Goal: Task Accomplishment & Management: Manage account settings

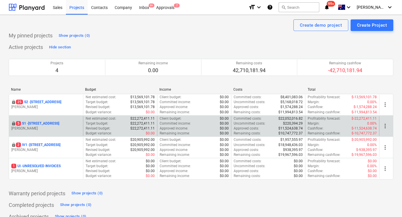
click at [46, 124] on p "5 S1 - 248 Bay Rd, Sandringham" at bounding box center [37, 123] width 43 height 5
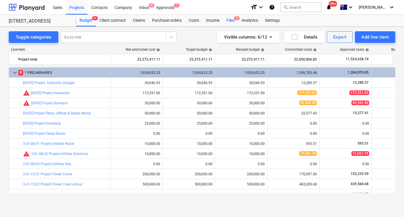
click at [232, 21] on div "Files 5" at bounding box center [230, 21] width 15 height 12
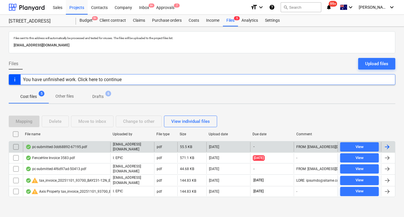
click at [315, 149] on div "FROM: support@payapps.com TO: c337ceb7-b15f-47a3-87c2-514eab0e19b0@projects.pla…" at bounding box center [316, 147] width 44 height 10
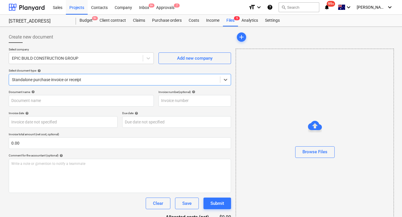
type input "pc-submitted-3dd68892-67195.pdf"
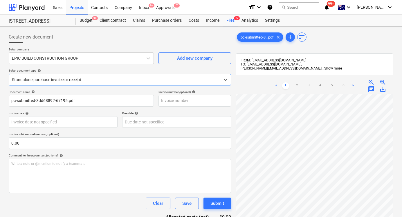
scroll to position [0, 8]
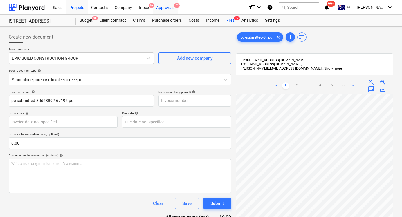
click at [162, 10] on div "Approvals 7" at bounding box center [165, 7] width 25 height 15
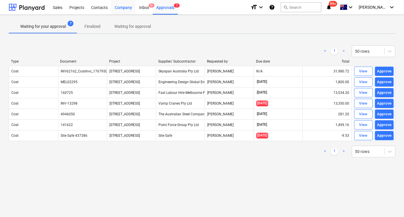
click at [120, 8] on div "Company" at bounding box center [123, 7] width 24 height 15
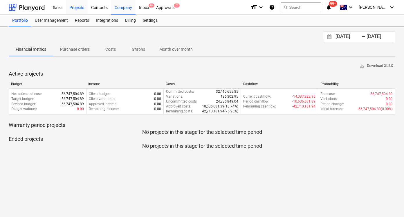
click at [80, 8] on div "Projects" at bounding box center [77, 7] width 22 height 15
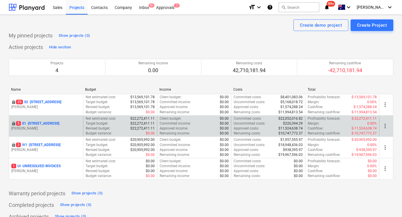
click at [44, 123] on p "5 S1 - 248 Bay Rd, Sandringham" at bounding box center [37, 123] width 43 height 5
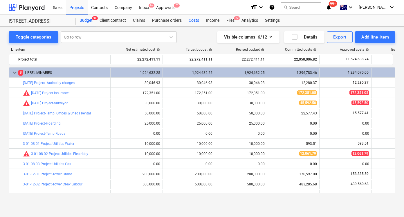
click at [191, 22] on div "Costs" at bounding box center [193, 21] width 17 height 12
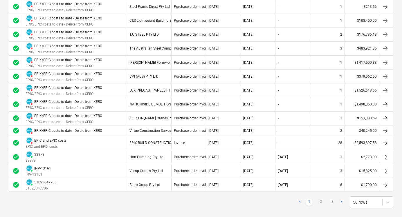
scroll to position [588, 0]
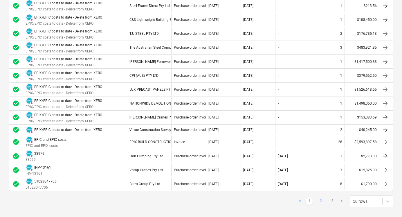
click at [320, 201] on link "2" at bounding box center [320, 201] width 7 height 7
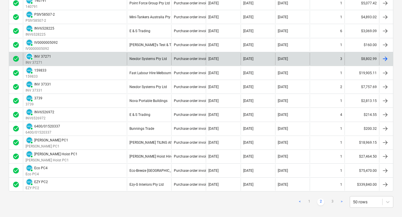
scroll to position [613, 0]
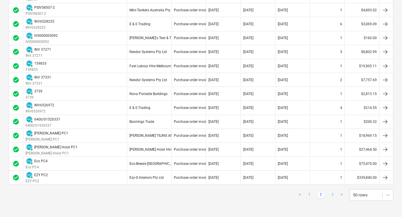
click at [330, 193] on link "3" at bounding box center [332, 195] width 7 height 7
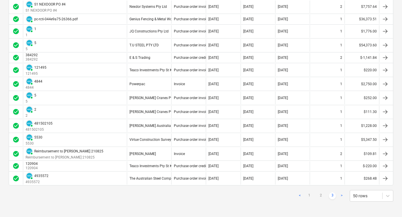
scroll to position [432, 0]
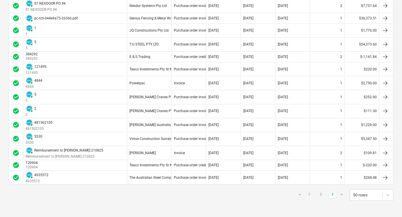
click at [341, 195] on link ">" at bounding box center [341, 195] width 7 height 7
click at [341, 193] on link ">" at bounding box center [341, 195] width 7 height 7
click at [340, 192] on link ">" at bounding box center [341, 195] width 7 height 7
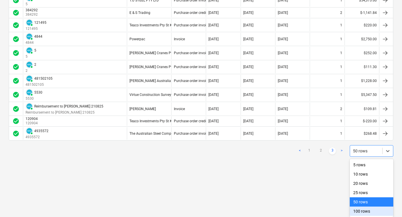
click at [359, 210] on div "100 rows" at bounding box center [371, 211] width 44 height 9
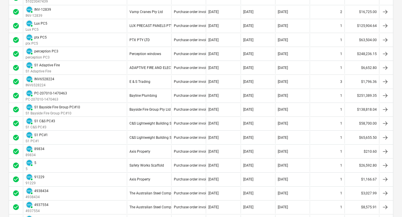
scroll to position [0, 0]
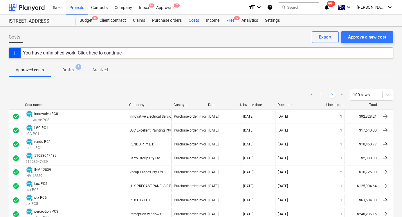
click at [230, 20] on div "Files 5" at bounding box center [230, 21] width 15 height 12
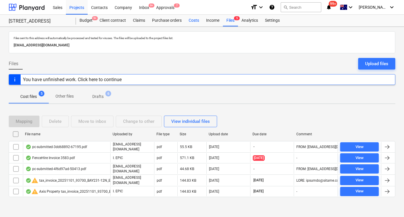
click at [197, 21] on div "Costs" at bounding box center [193, 21] width 17 height 12
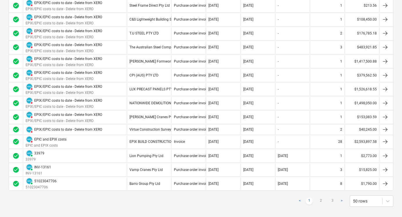
scroll to position [594, 0]
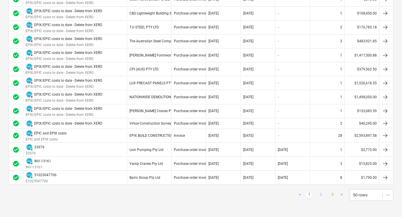
click at [321, 194] on link "2" at bounding box center [320, 195] width 7 height 7
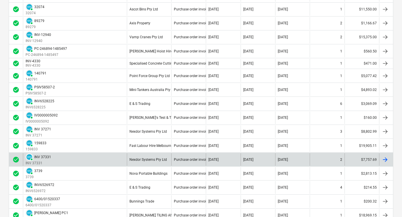
scroll to position [613, 0]
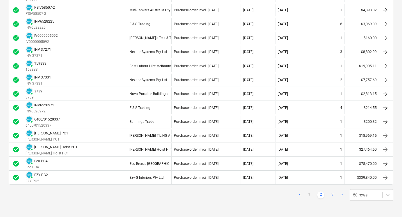
click at [332, 195] on link "3" at bounding box center [332, 195] width 7 height 7
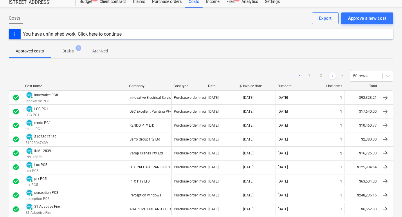
scroll to position [0, 0]
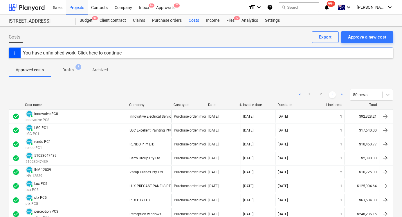
click at [154, 15] on div "Sales Projects Contacts Company Inbox 9+ Approvals 7 format_size keyboard_arrow…" at bounding box center [201, 7] width 402 height 15
click at [160, 17] on div "Purchase orders" at bounding box center [166, 21] width 37 height 12
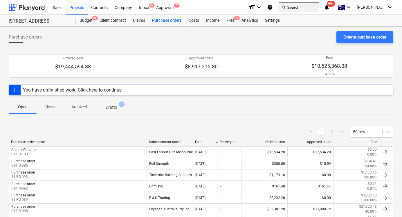
click at [314, 8] on button "search Search" at bounding box center [298, 7] width 41 height 10
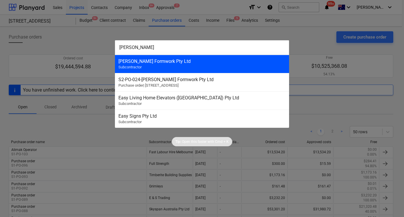
type input "keady"
click at [178, 63] on div "Keady Formwork Pty Ltd" at bounding box center [201, 62] width 167 height 6
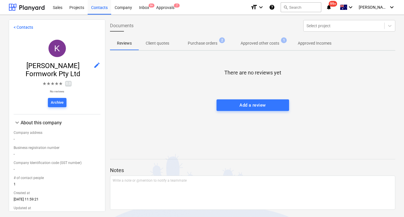
click at [201, 46] on p "Purchase orders" at bounding box center [203, 43] width 30 height 6
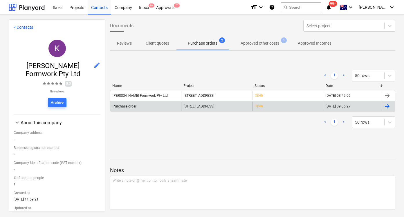
click at [176, 108] on div "Purchase order" at bounding box center [145, 106] width 71 height 9
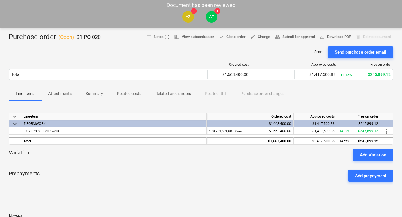
scroll to position [28, 0]
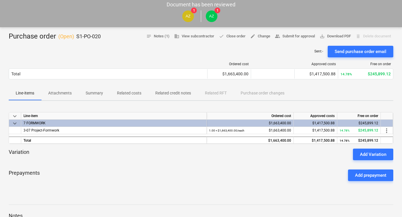
click at [135, 95] on p "Related costs" at bounding box center [129, 93] width 24 height 6
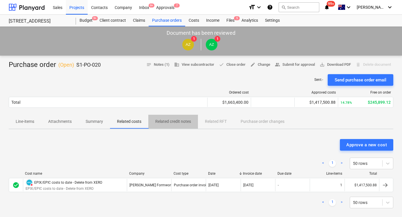
click at [171, 122] on p "Related credit notes" at bounding box center [173, 122] width 36 height 6
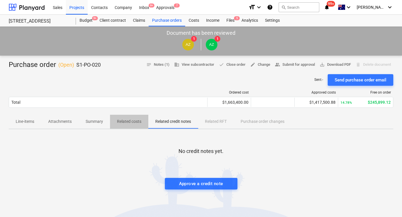
click at [137, 122] on p "Related costs" at bounding box center [129, 122] width 24 height 6
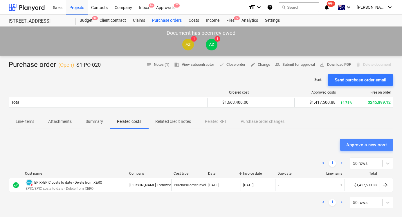
click at [353, 150] on button "Approve a new cost" at bounding box center [366, 145] width 53 height 12
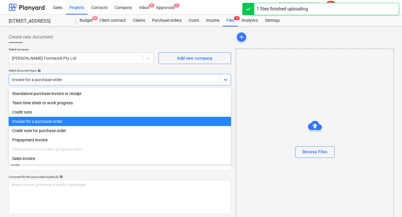
click at [138, 81] on div at bounding box center [114, 80] width 205 height 6
type input "pc-rcti-cf93518a-26366.pdf"
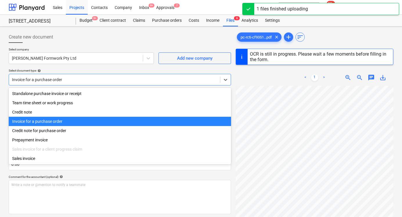
click at [123, 122] on div "Invoice for a purchase order" at bounding box center [120, 121] width 222 height 9
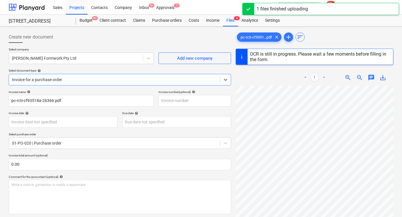
click at [84, 136] on p "Select purchase order" at bounding box center [120, 135] width 222 height 5
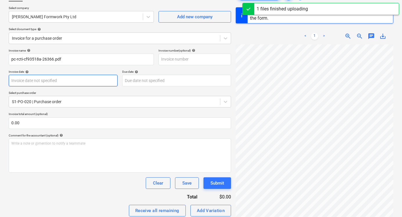
scroll to position [44, 0]
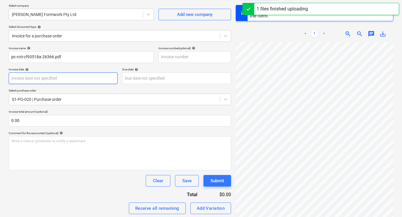
click at [90, 74] on body "Sales Projects Contacts Company Inbox 9+ Approvals 7 format_size keyboard_arrow…" at bounding box center [201, 64] width 402 height 217
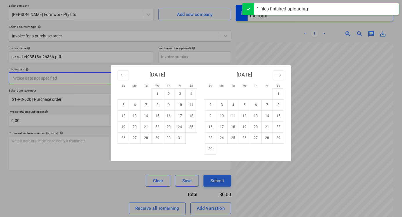
paste input "pc-rcti-cf93518a-26366"
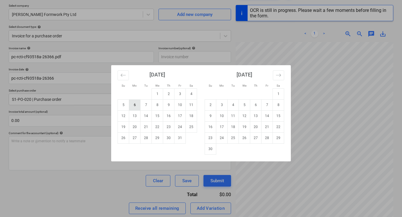
click at [134, 107] on td "6" at bounding box center [134, 104] width 11 height 11
type input "06 Oct 2025"
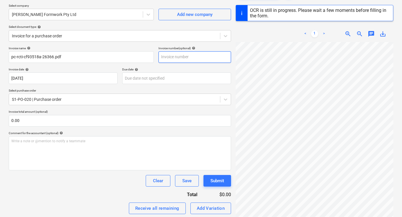
click at [195, 59] on input "text" at bounding box center [194, 57] width 73 height 12
paste input "pc-rcti-cf93518a-26366"
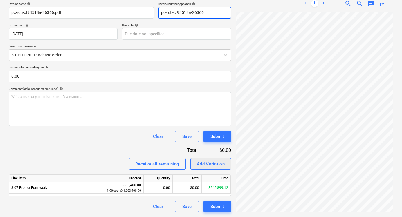
scroll to position [0, 18]
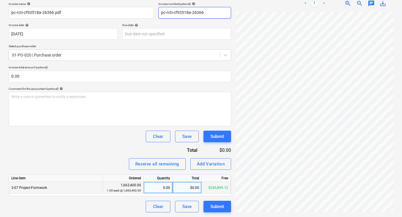
type input "pc-rcti-cf93518a-26366"
click at [188, 188] on div "$0.00" at bounding box center [187, 188] width 29 height 12
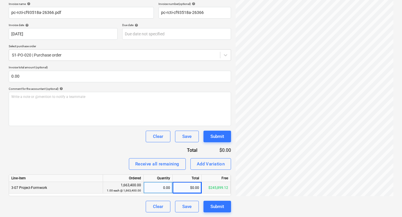
click at [189, 189] on div "$0.00" at bounding box center [187, 188] width 29 height 12
click at [189, 189] on input at bounding box center [187, 187] width 29 height 11
type input "198196.92"
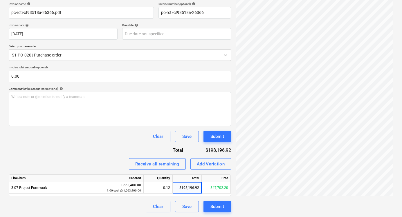
click at [108, 152] on div "Invoice name help pc-rcti-cf93518a-26366.pdf Invoice number (optional) help pc-…" at bounding box center [120, 107] width 222 height 211
click at [218, 207] on div "Submit" at bounding box center [217, 207] width 14 height 8
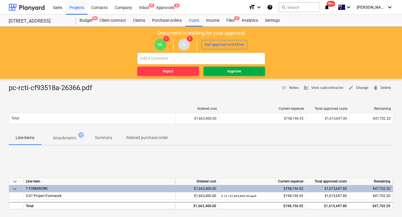
click at [231, 68] on div "Approve" at bounding box center [234, 71] width 14 height 7
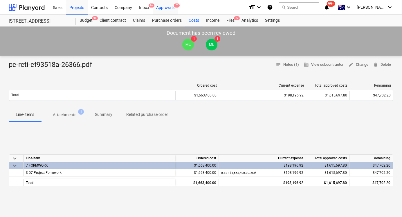
click at [169, 10] on div "Approvals 7" at bounding box center [165, 7] width 25 height 15
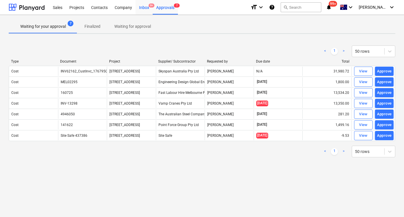
click at [143, 10] on div "Inbox 9+" at bounding box center [143, 7] width 17 height 15
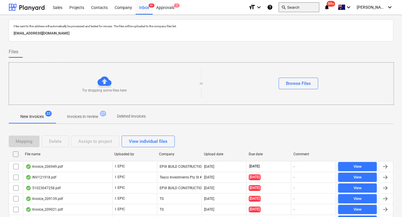
click at [300, 9] on button "search Search" at bounding box center [298, 7] width 41 height 10
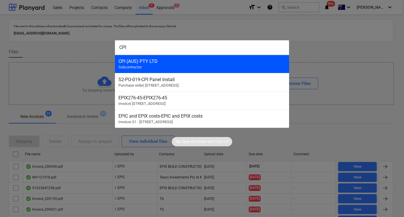
type input "CPI"
click at [215, 66] on div "CPI (AUS) PTY LTD Subcontractor" at bounding box center [202, 64] width 174 height 18
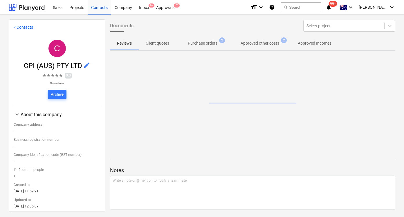
click at [243, 44] on p "Approved other costs" at bounding box center [259, 43] width 39 height 6
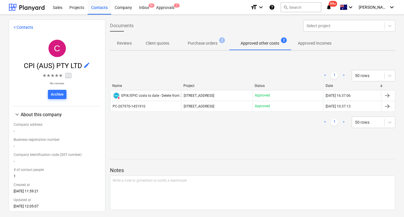
click at [207, 43] on p "Purchase orders" at bounding box center [203, 43] width 30 height 6
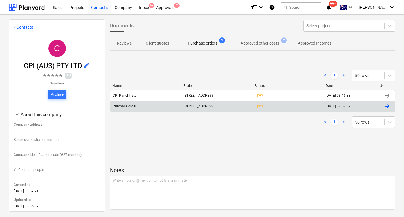
click at [160, 107] on div "Purchase order" at bounding box center [145, 106] width 71 height 9
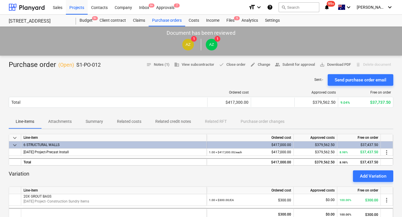
click at [135, 121] on p "Related costs" at bounding box center [129, 122] width 24 height 6
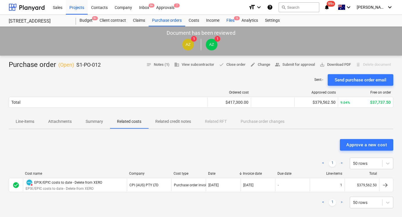
click at [227, 19] on div "Files 5" at bounding box center [230, 21] width 15 height 12
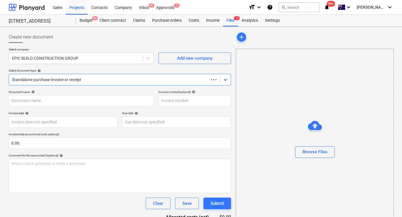
type input "pc-submitted-4f6d97ad-50413.pdf"
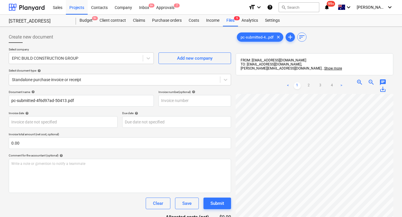
scroll to position [0, 71]
click at [194, 21] on div "Costs" at bounding box center [193, 21] width 17 height 12
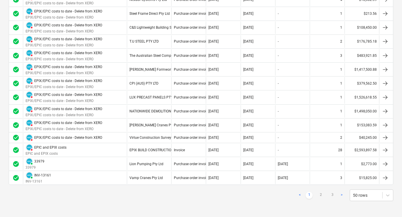
scroll to position [594, 0]
click at [319, 194] on link "2" at bounding box center [320, 195] width 7 height 7
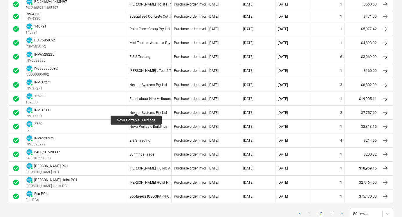
scroll to position [613, 0]
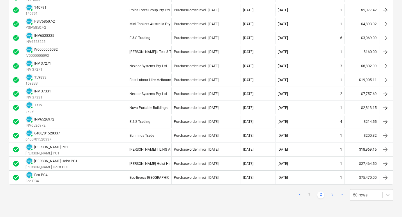
click at [331, 195] on link "3" at bounding box center [332, 195] width 7 height 7
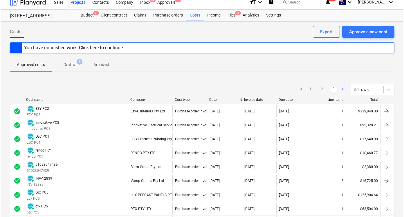
scroll to position [0, 0]
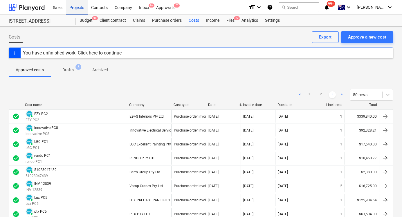
click at [77, 7] on div "Projects" at bounding box center [77, 7] width 22 height 15
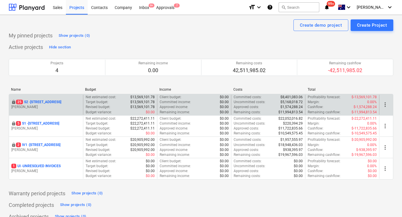
click at [51, 107] on p "[PERSON_NAME]" at bounding box center [45, 107] width 69 height 5
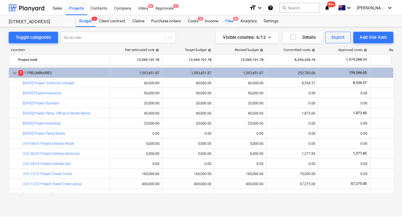
scroll to position [62, 0]
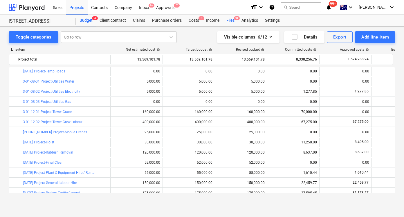
click at [235, 19] on span "9+" at bounding box center [237, 18] width 6 height 4
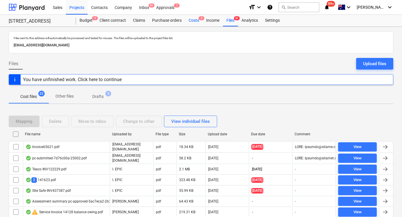
click at [195, 23] on div "Costs 3" at bounding box center [193, 21] width 17 height 12
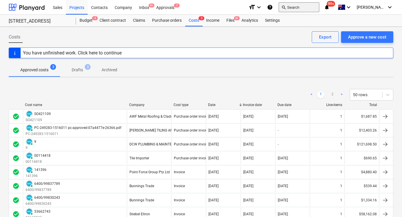
click at [300, 8] on button "search Search" at bounding box center [298, 7] width 41 height 10
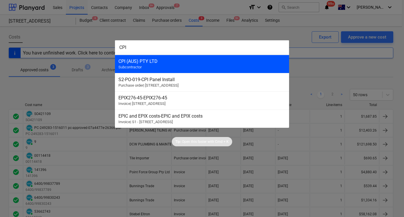
type input "CPI"
click at [211, 69] on div "CPI (AUS) PTY LTD Subcontractor" at bounding box center [202, 64] width 174 height 18
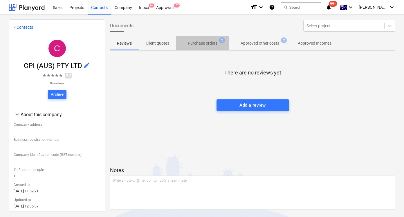
click at [199, 46] on p "Purchase orders" at bounding box center [203, 43] width 30 height 6
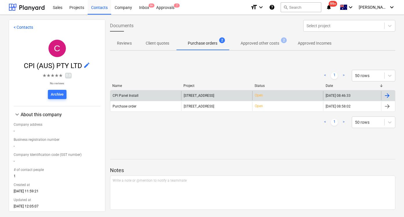
click at [188, 96] on span "[STREET_ADDRESS]" at bounding box center [199, 96] width 30 height 4
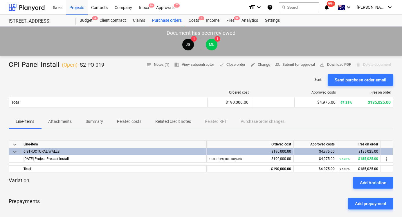
click at [134, 94] on div at bounding box center [108, 92] width 199 height 4
click at [134, 116] on button "Related costs" at bounding box center [129, 122] width 38 height 14
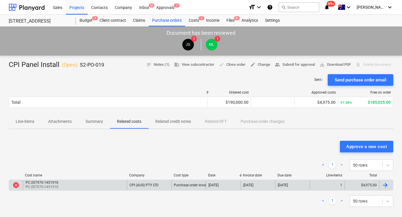
click at [34, 187] on p "PC-207970-1451910" at bounding box center [43, 187] width 34 height 5
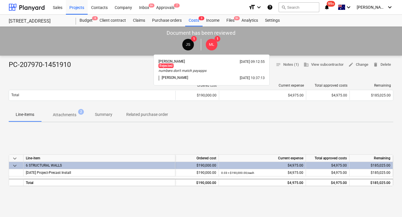
click at [209, 45] on span "ML" at bounding box center [212, 44] width 6 height 4
click at [212, 41] on span "ML" at bounding box center [212, 45] width 12 height 12
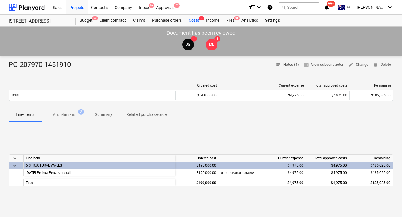
click at [289, 63] on span "notes Notes (1)" at bounding box center [287, 64] width 23 height 7
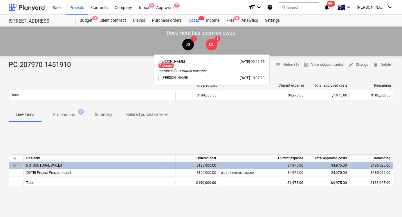
click at [213, 44] on span "ML" at bounding box center [212, 44] width 6 height 4
click at [214, 45] on span "ML" at bounding box center [212, 45] width 12 height 12
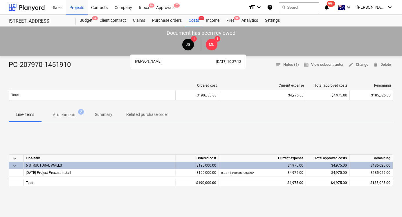
click at [187, 43] on span "JS" at bounding box center [188, 44] width 5 height 4
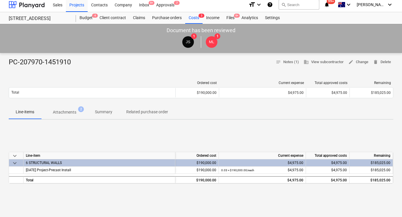
scroll to position [3, 0]
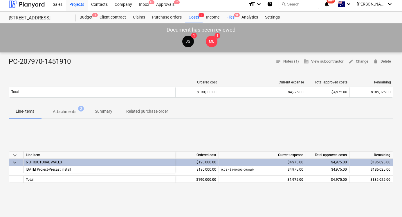
click at [234, 17] on div "Files 9+" at bounding box center [230, 18] width 15 height 12
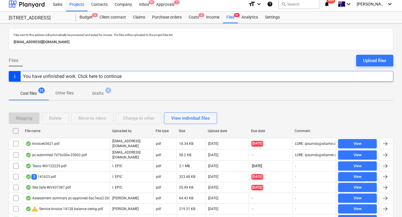
click at [94, 94] on p "Drafts" at bounding box center [97, 93] width 11 height 6
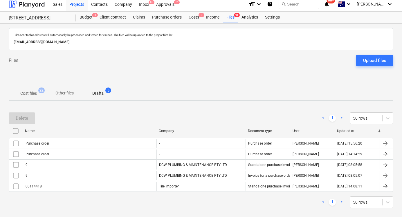
click at [64, 93] on p "Other files" at bounding box center [64, 93] width 18 height 6
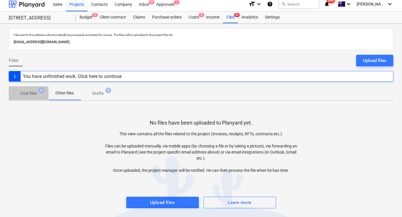
click at [29, 93] on p "Cost files" at bounding box center [28, 93] width 17 height 6
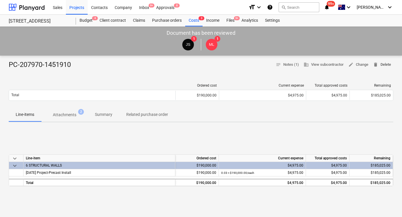
click at [383, 63] on span "delete Delete" at bounding box center [382, 64] width 18 height 7
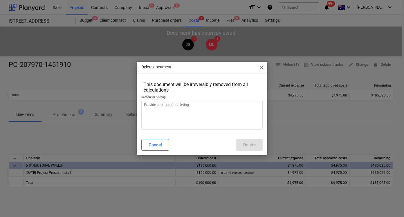
type textarea "x"
click at [243, 124] on textarea at bounding box center [201, 115] width 121 height 30
type textarea "i"
type textarea "x"
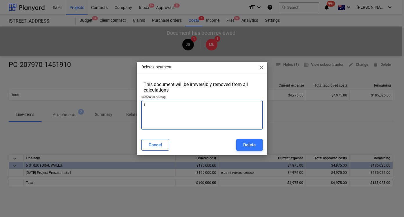
type textarea "in"
type textarea "x"
type textarea "inc"
type textarea "x"
type textarea "inco"
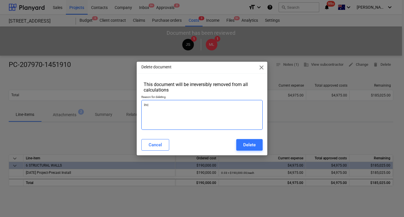
type textarea "x"
type textarea "incor"
type textarea "x"
type textarea "incorr"
type textarea "x"
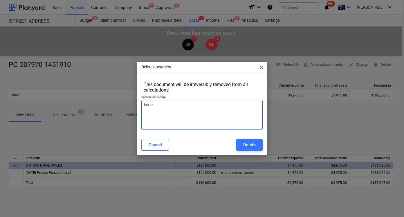
type textarea "incorre"
type textarea "x"
type textarea "incorrec"
type textarea "x"
type textarea "incorrect"
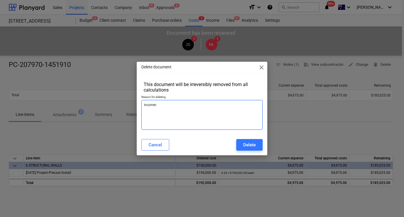
type textarea "x"
type textarea "incorrect"
type textarea "x"
type textarea "incorrect n"
type textarea "x"
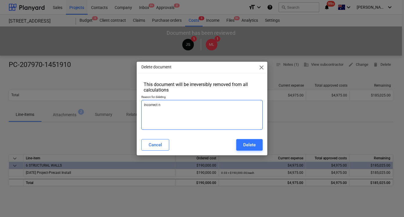
type textarea "incorrect nu"
type textarea "x"
type textarea "incorrect num"
type textarea "x"
type textarea "incorrect nume"
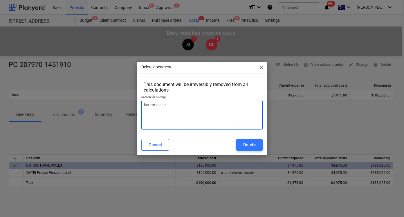
type textarea "x"
type textarea "incorrect numeb"
type textarea "x"
type textarea "incorrect numebr"
type textarea "x"
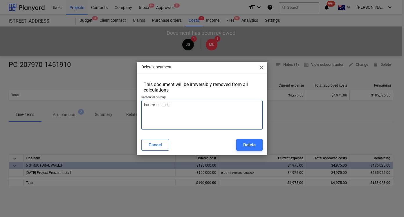
type textarea "incorrect numebrs"
type textarea "x"
click at [204, 114] on textarea "incorrect numebrs" at bounding box center [201, 115] width 121 height 30
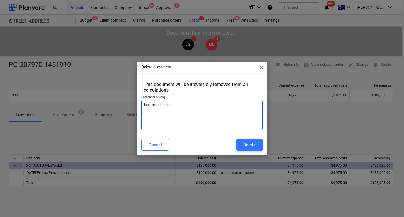
type textarea "d"
type textarea "x"
type textarea "do"
type textarea "x"
type textarea "d"
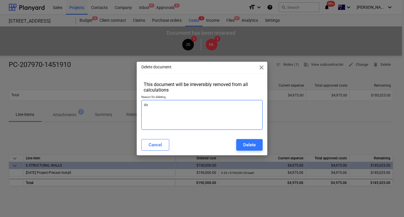
type textarea "x"
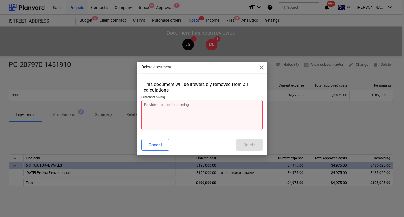
type textarea "m"
type textarea "x"
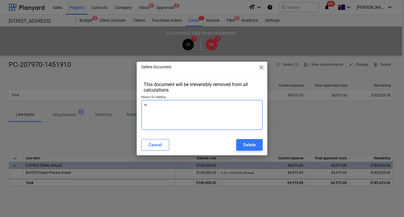
type textarea "mu"
type textarea "x"
type textarea "m"
type textarea "x"
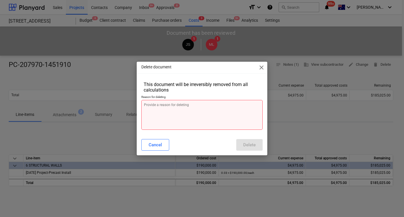
type textarea "m"
type textarea "x"
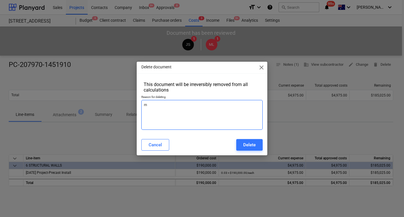
type textarea "x"
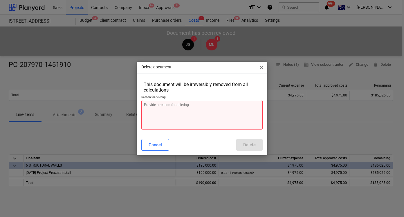
type textarea "n"
type textarea "x"
type textarea "nu"
type textarea "x"
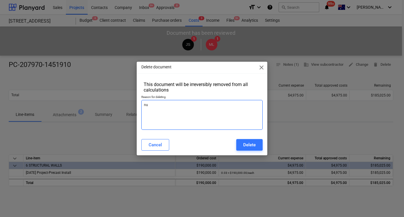
type textarea "num"
type textarea "x"
type textarea "numb"
type textarea "x"
type textarea "numbe"
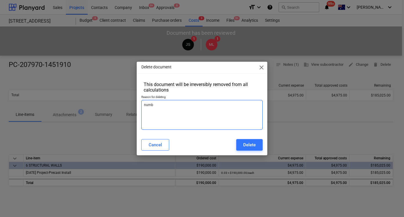
type textarea "x"
type textarea "number"
type textarea "x"
type textarea "numbers"
type textarea "x"
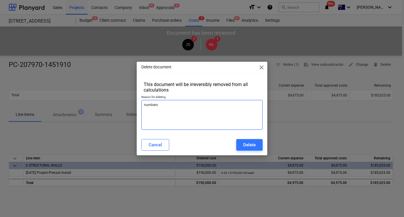
type textarea "numbers"
type textarea "x"
type textarea "numbers d"
type textarea "x"
type textarea "numbers do"
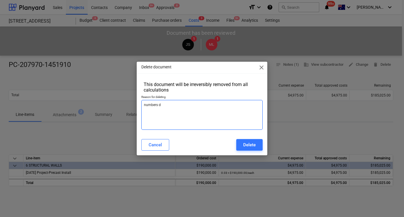
type textarea "x"
type textarea "numbers don"
type textarea "x"
type textarea "numbers dont"
type textarea "x"
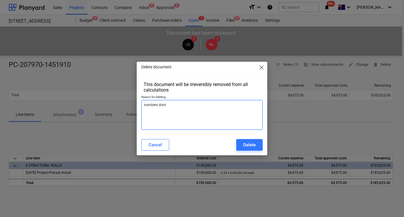
type textarea "numbers dont"
type textarea "x"
type textarea "numbers dont m"
type textarea "x"
type textarea "numbers dont ma"
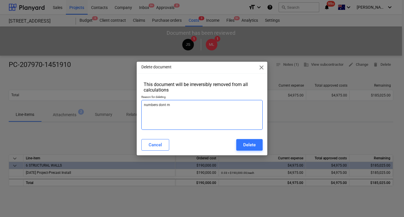
type textarea "x"
type textarea "numbers dont mat"
type textarea "x"
type textarea "numbers dont matc"
type textarea "x"
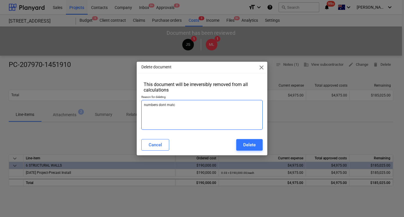
type textarea "numbers dont match"
type textarea "x"
type textarea "numbers dont match"
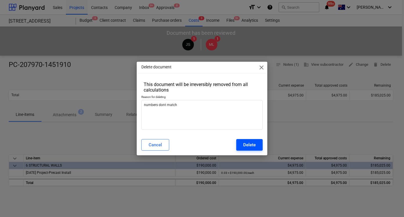
click at [253, 146] on div "Delete" at bounding box center [249, 145] width 12 height 8
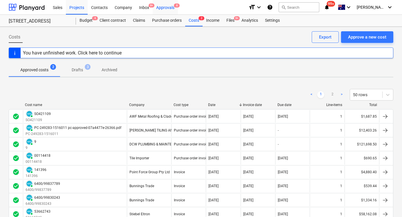
click at [176, 6] on span "8" at bounding box center [177, 5] width 6 height 4
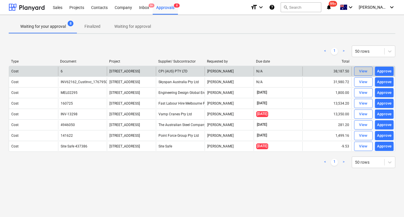
click at [365, 71] on div "View" at bounding box center [363, 71] width 9 height 7
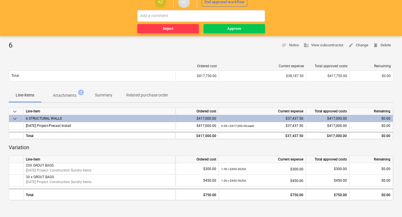
scroll to position [48, 0]
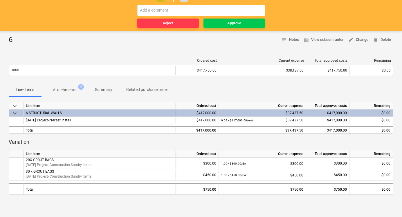
click at [364, 42] on span "edit Change" at bounding box center [358, 40] width 20 height 7
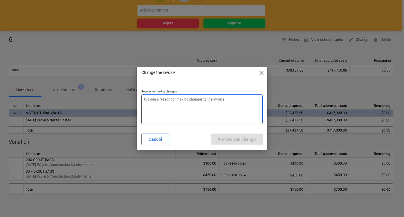
click at [199, 108] on textarea at bounding box center [201, 110] width 121 height 30
paste textarea "PC-220144-1451905"
type textarea "x"
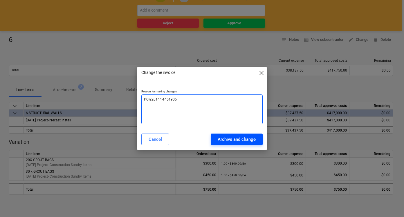
type textarea "PC-220144-1451905"
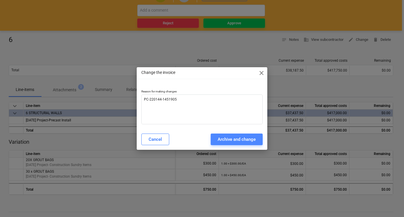
click at [223, 138] on div "Archive and change" at bounding box center [237, 140] width 38 height 8
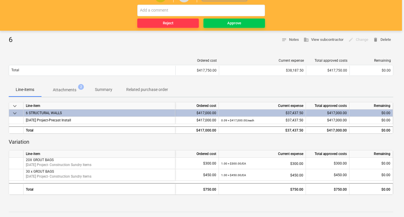
type textarea "x"
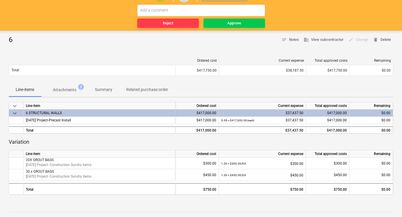
scroll to position [29, 0]
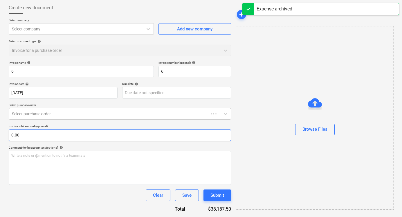
type input "6"
type input "06 Oct 2025"
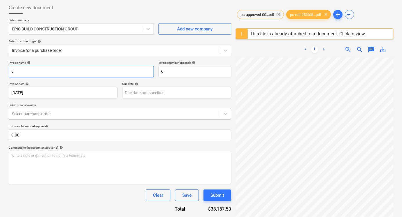
click at [116, 72] on input "6" at bounding box center [81, 72] width 145 height 12
paste input "PC-220144-1451905"
type input "PC-220144-1451905"
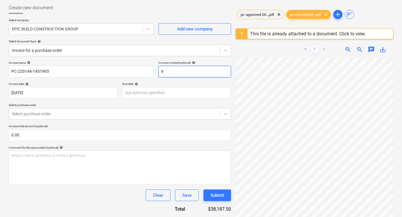
click at [174, 73] on input "6" at bounding box center [194, 72] width 73 height 12
paste input "PC-220144-1451905"
type input "PC-220144-1451905"
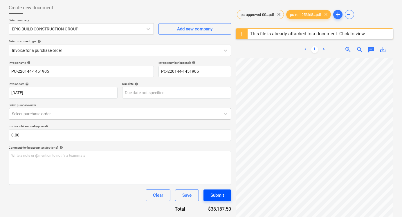
click at [218, 194] on div "Submit" at bounding box center [217, 196] width 14 height 8
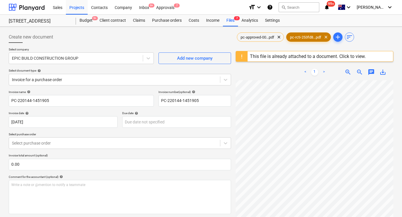
click at [315, 39] on span "pc-rcti-253fd8...pdf" at bounding box center [305, 37] width 38 height 4
click at [297, 55] on div "This file is already attached to a document. Click to view." at bounding box center [308, 57] width 116 height 6
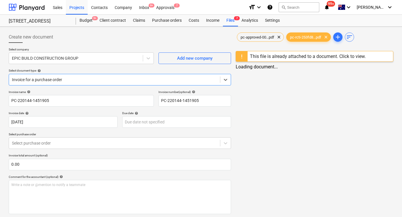
scroll to position [16, 0]
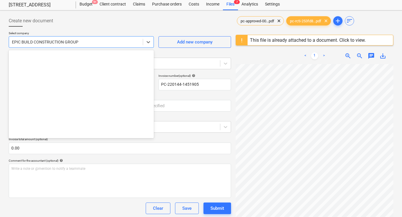
click at [122, 42] on div at bounding box center [76, 42] width 128 height 6
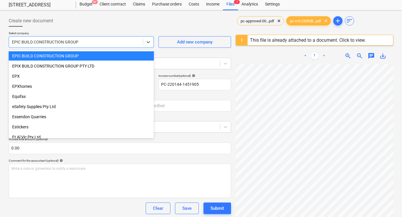
click at [122, 42] on div at bounding box center [76, 42] width 128 height 6
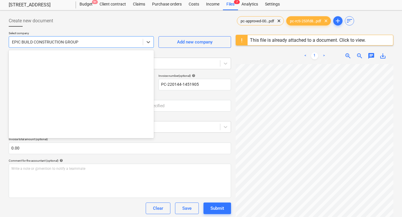
click at [122, 42] on div at bounding box center [76, 42] width 128 height 6
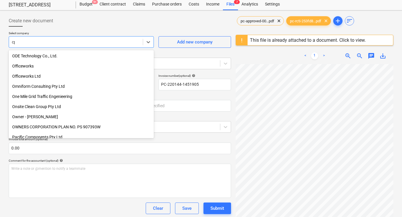
type input "cpi"
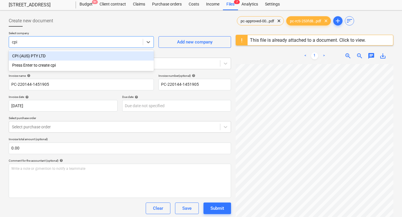
click at [117, 57] on div "CPI (AUS) PTY LTD" at bounding box center [81, 55] width 145 height 9
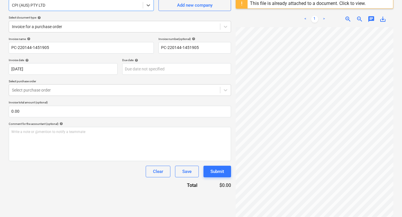
scroll to position [54, 0]
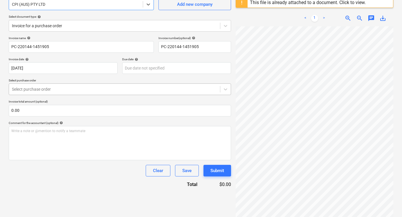
click at [114, 86] on div "Select purchase order" at bounding box center [114, 89] width 211 height 8
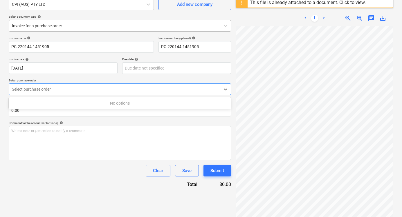
click at [113, 26] on div at bounding box center [114, 26] width 205 height 6
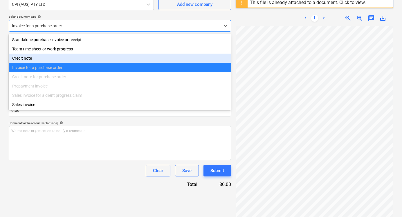
click at [106, 64] on div "Invoice for a purchase order" at bounding box center [120, 67] width 222 height 9
click at [107, 59] on div "Credit note" at bounding box center [120, 58] width 222 height 9
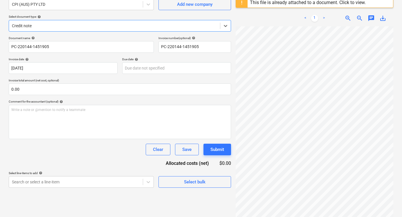
click at [113, 24] on div at bounding box center [114, 26] width 205 height 6
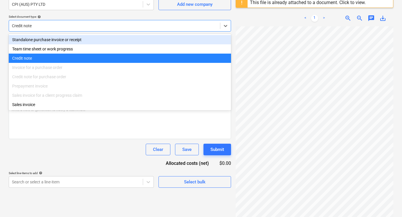
click at [108, 43] on div "Standalone purchase invoice or receipt" at bounding box center [120, 39] width 222 height 9
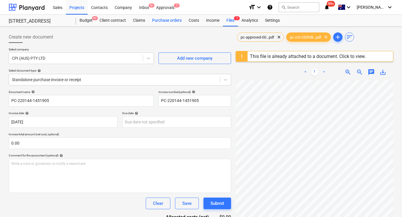
click at [160, 18] on div "Purchase orders" at bounding box center [166, 21] width 37 height 12
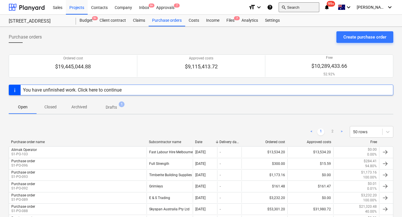
click at [314, 8] on button "search Search" at bounding box center [298, 7] width 41 height 10
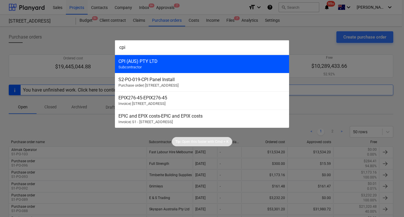
type input "cpi"
click at [196, 68] on div "CPI (AUS) PTY LTD Subcontractor" at bounding box center [202, 64] width 174 height 18
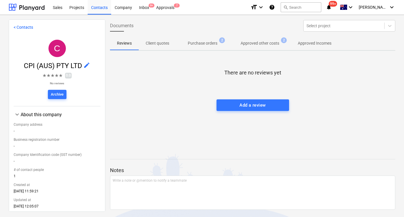
click at [193, 46] on p "Purchase orders" at bounding box center [203, 43] width 30 height 6
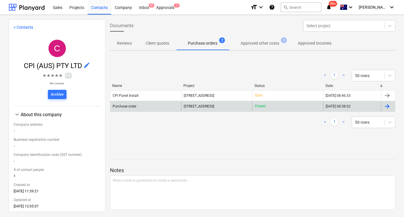
click at [166, 105] on div "Purchase order" at bounding box center [145, 106] width 71 height 9
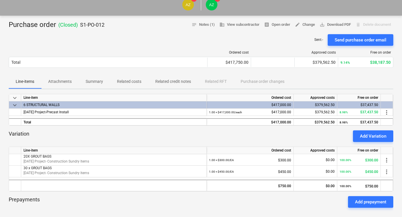
scroll to position [43, 0]
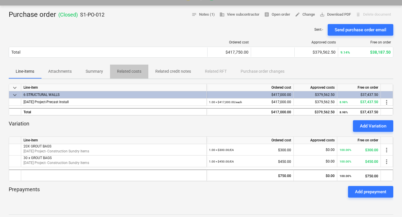
click at [133, 71] on p "Related costs" at bounding box center [129, 71] width 24 height 6
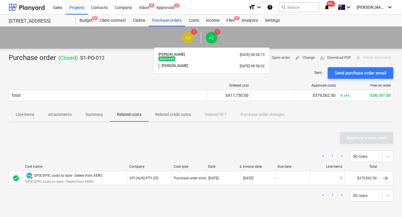
click at [211, 42] on span "AZ" at bounding box center [212, 38] width 12 height 12
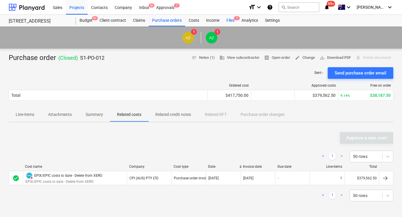
click at [236, 20] on div "Files 7" at bounding box center [230, 21] width 15 height 12
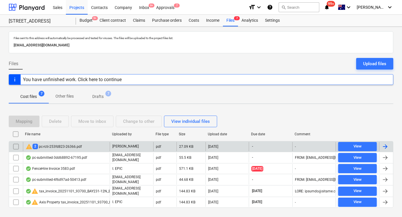
click at [13, 146] on input "checkbox" at bounding box center [15, 146] width 9 height 9
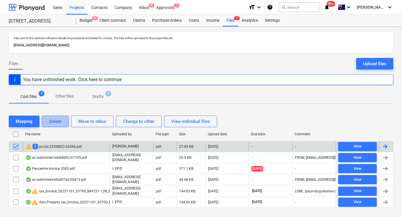
click at [53, 127] on button "Delete" at bounding box center [55, 122] width 27 height 12
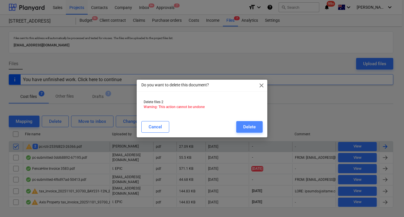
click at [243, 125] on div "Delete" at bounding box center [249, 127] width 12 height 8
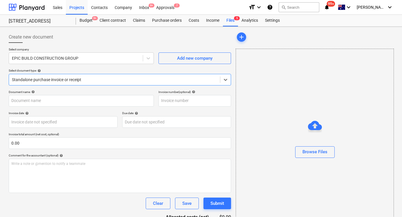
type input "pc-submitted-4f6d97ad-50413.pdf"
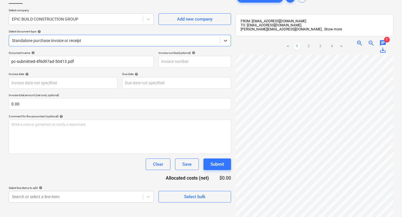
scroll to position [2, 0]
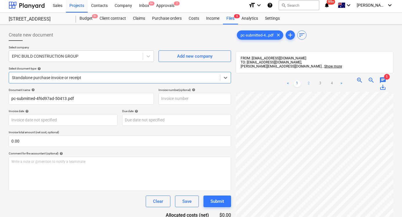
click at [308, 85] on link "2" at bounding box center [308, 83] width 7 height 7
click at [319, 84] on link "3" at bounding box center [320, 83] width 7 height 7
click at [330, 84] on link "4" at bounding box center [331, 83] width 7 height 7
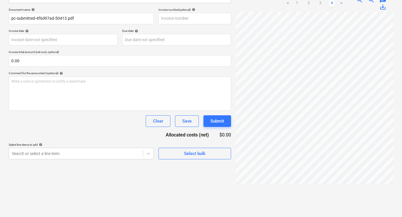
scroll to position [0, 0]
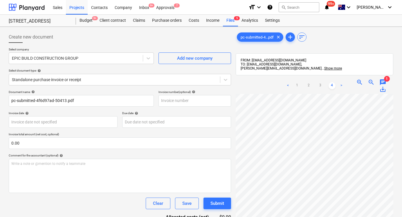
click at [344, 84] on link ">" at bounding box center [341, 85] width 7 height 7
click at [341, 85] on link ">" at bounding box center [341, 85] width 7 height 7
click at [384, 80] on span "1" at bounding box center [387, 79] width 6 height 6
click at [382, 81] on span "chat" at bounding box center [382, 82] width 7 height 7
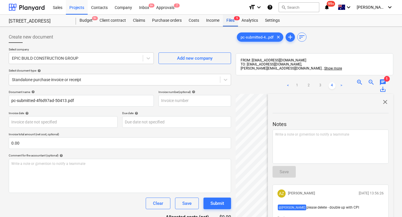
click at [231, 21] on div "Files 5" at bounding box center [230, 21] width 15 height 12
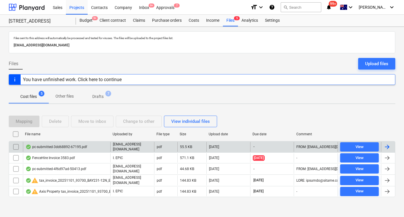
click at [275, 145] on div "-" at bounding box center [272, 147] width 44 height 10
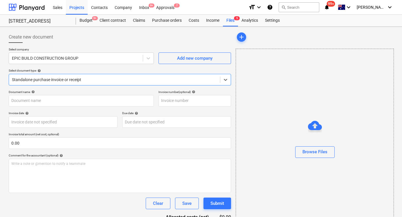
type input "pc-submitted-3dd68892-67195.pdf"
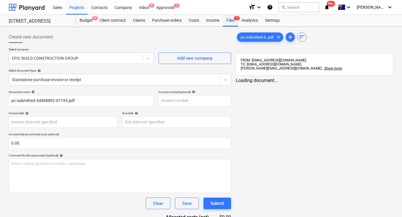
click at [225, 23] on div "Files 5" at bounding box center [230, 21] width 15 height 12
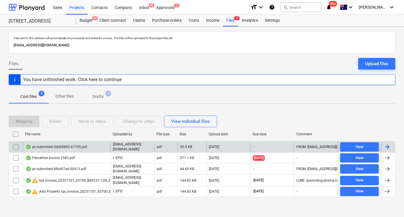
click at [16, 146] on input "checkbox" at bounding box center [15, 146] width 9 height 9
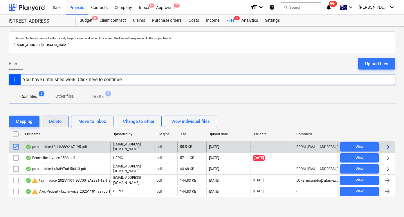
click at [51, 123] on div "Delete" at bounding box center [55, 122] width 12 height 8
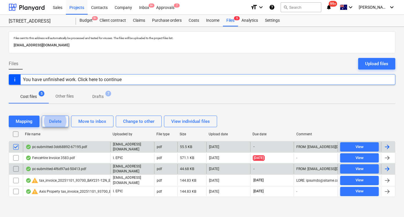
click at [14, 172] on input "checkbox" at bounding box center [15, 168] width 9 height 9
click at [18, 148] on input "checkbox" at bounding box center [15, 146] width 9 height 9
click at [52, 126] on button "Delete" at bounding box center [55, 122] width 27 height 12
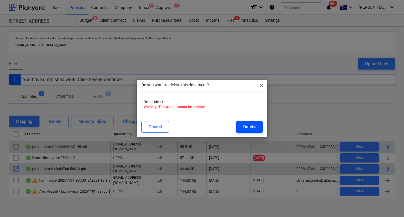
click at [250, 124] on div "Delete" at bounding box center [249, 127] width 12 height 8
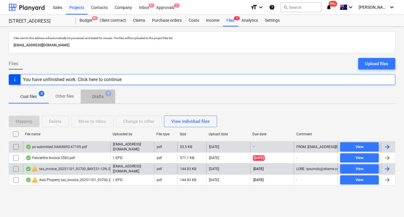
click at [93, 95] on p "Drafts" at bounding box center [97, 97] width 11 height 6
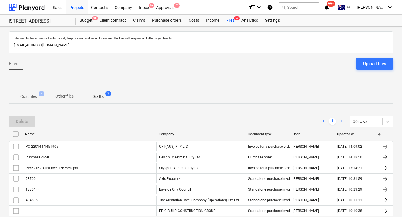
click at [14, 139] on div "Name Company Document type User Updated at" at bounding box center [201, 136] width 384 height 12
click at [14, 134] on input "checkbox" at bounding box center [15, 134] width 9 height 9
click at [23, 120] on div "Delete" at bounding box center [22, 122] width 12 height 8
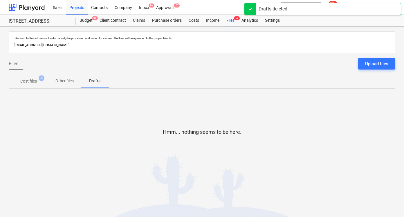
click at [32, 81] on p "Cost files" at bounding box center [28, 81] width 17 height 6
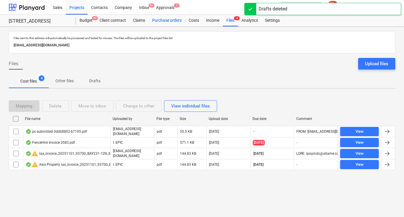
click at [165, 20] on div "Purchase orders" at bounding box center [166, 21] width 37 height 12
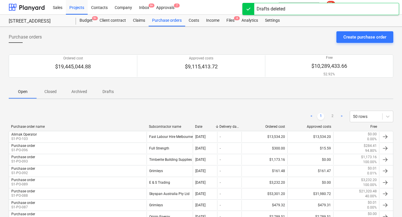
click at [311, 39] on div "Purchase orders Create purchase order" at bounding box center [201, 39] width 384 height 16
click at [316, 3] on div "Drafts deleted" at bounding box center [320, 9] width 157 height 12
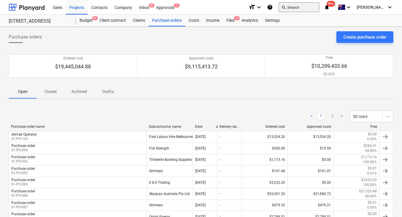
click at [313, 6] on button "search Search" at bounding box center [298, 7] width 41 height 10
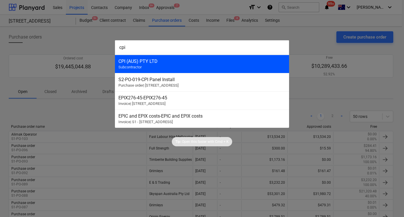
type input "cpi"
click at [197, 69] on div "CPI (AUS) PTY LTD Subcontractor" at bounding box center [202, 64] width 174 height 18
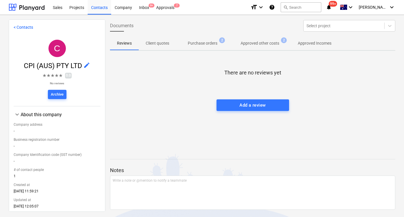
click at [208, 41] on p "Purchase orders" at bounding box center [203, 43] width 30 height 6
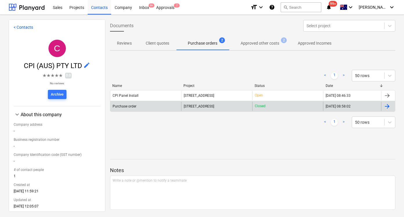
click at [200, 103] on div "248 Bay Rd, Sandringham" at bounding box center [216, 106] width 71 height 9
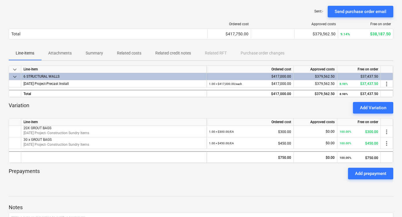
scroll to position [63, 0]
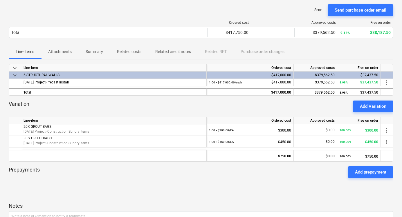
click at [126, 48] on span "Related costs" at bounding box center [129, 52] width 38 height 10
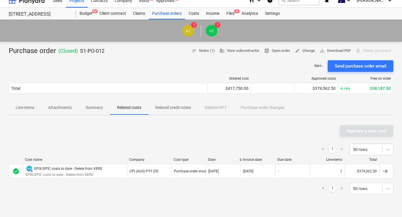
scroll to position [1, 0]
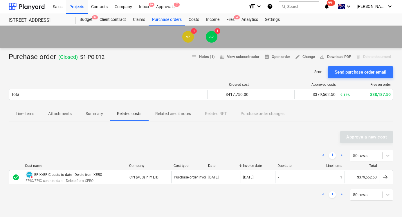
click at [356, 136] on div "Approve a new cost" at bounding box center [201, 137] width 384 height 12
click at [282, 53] on button "receipt Open order" at bounding box center [277, 56] width 31 height 9
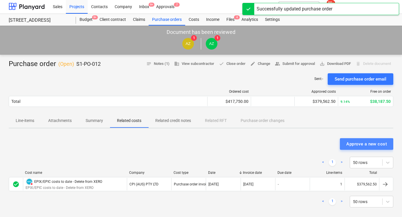
click at [368, 145] on div "Approve a new cost" at bounding box center [366, 144] width 41 height 8
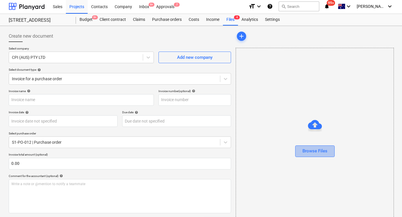
click at [310, 146] on button "Browse Files" at bounding box center [314, 152] width 39 height 12
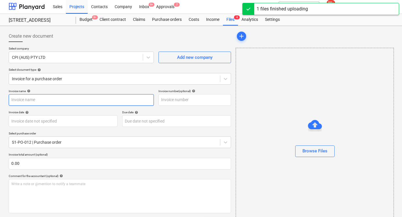
click at [116, 98] on input "text" at bounding box center [81, 100] width 145 height 12
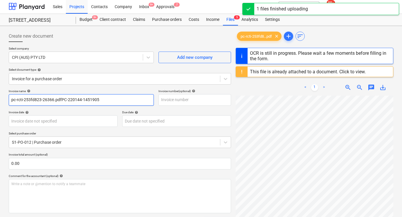
click at [120, 97] on input "pc-rcti-253fd823-26366.pdfPC-220144-1451905" at bounding box center [81, 100] width 145 height 12
type input "PC-220144-1451905"
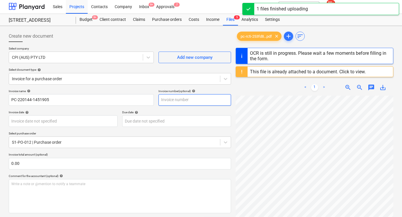
click at [190, 104] on input "text" at bounding box center [194, 100] width 73 height 12
paste input "PC-220144-1451905"
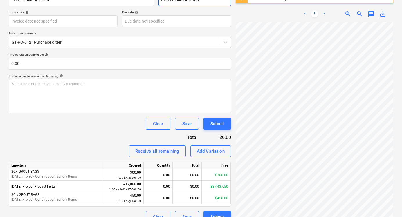
scroll to position [111, 0]
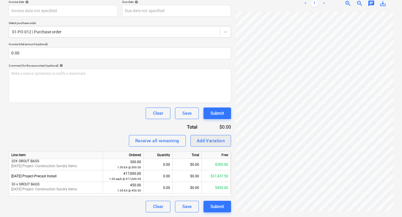
type input "PC-220144-1451905"
click at [212, 142] on div "Add Variation" at bounding box center [211, 141] width 28 height 8
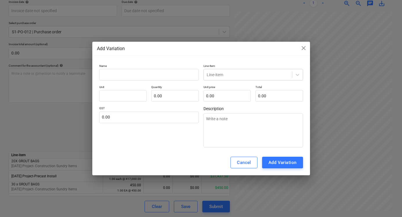
type textarea "x"
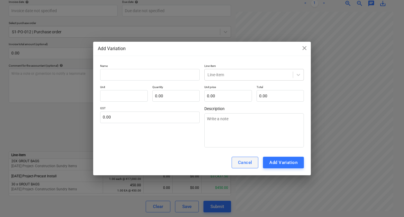
click at [244, 159] on div "Cancel" at bounding box center [245, 163] width 14 height 8
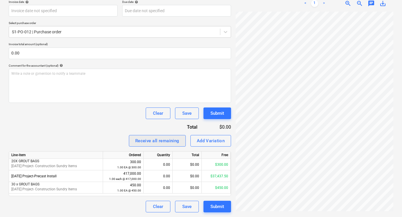
click at [174, 140] on div "Receive all remaining" at bounding box center [157, 141] width 44 height 8
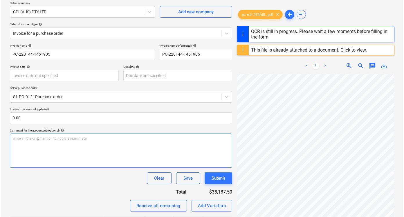
scroll to position [45, 0]
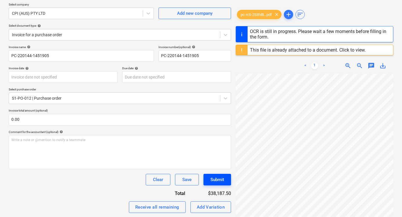
click at [220, 180] on div "Submit" at bounding box center [217, 180] width 14 height 8
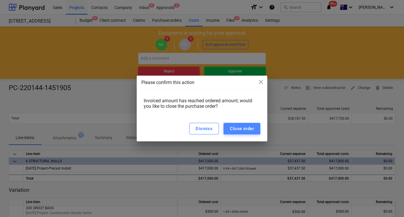
click at [242, 131] on div "Close order" at bounding box center [242, 129] width 24 height 8
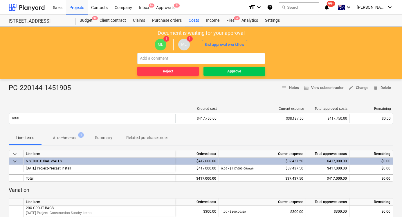
click at [249, 66] on div "Reject Approve" at bounding box center [201, 64] width 128 height 23
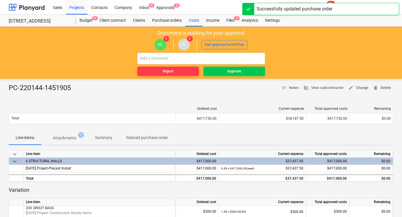
click at [242, 77] on div "Document is waiting for your approval ML 1 ML 1 End approval workflow Reject Ap…" at bounding box center [201, 53] width 402 height 52
click at [233, 71] on div "Approve" at bounding box center [234, 71] width 14 height 7
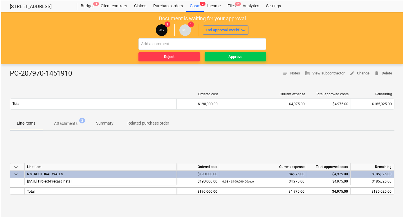
scroll to position [15, 0]
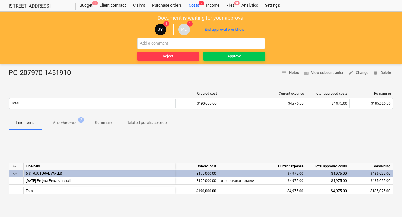
click at [66, 122] on p "Attachments" at bounding box center [64, 123] width 23 height 6
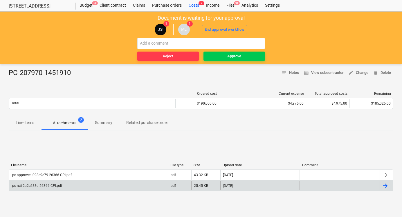
click at [87, 184] on div "pc-rcti-2a2c688d-26366 CPI.pdf" at bounding box center [88, 185] width 159 height 9
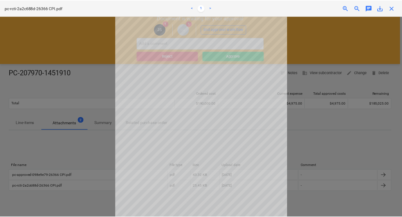
scroll to position [44, 0]
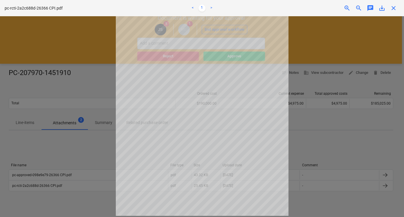
click at [313, 135] on div at bounding box center [202, 116] width 404 height 201
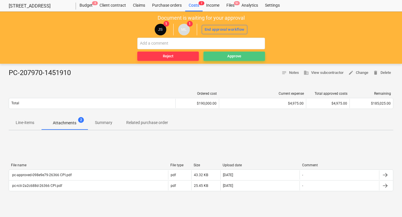
click at [227, 55] on div "Approve" at bounding box center [234, 56] width 14 height 7
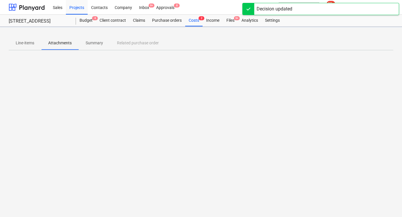
scroll to position [0, 0]
